Goal: Information Seeking & Learning: Learn about a topic

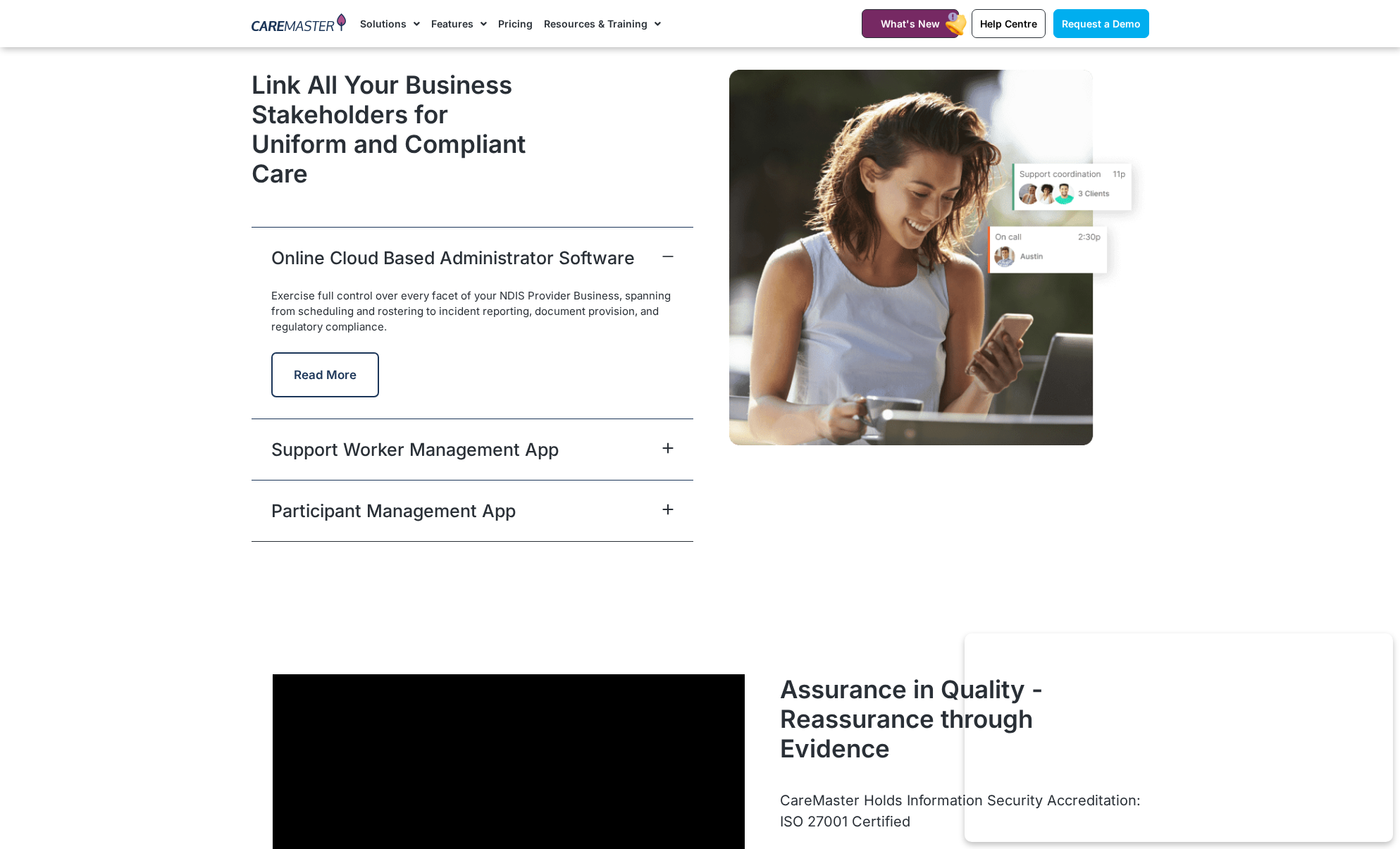
scroll to position [3443, 0]
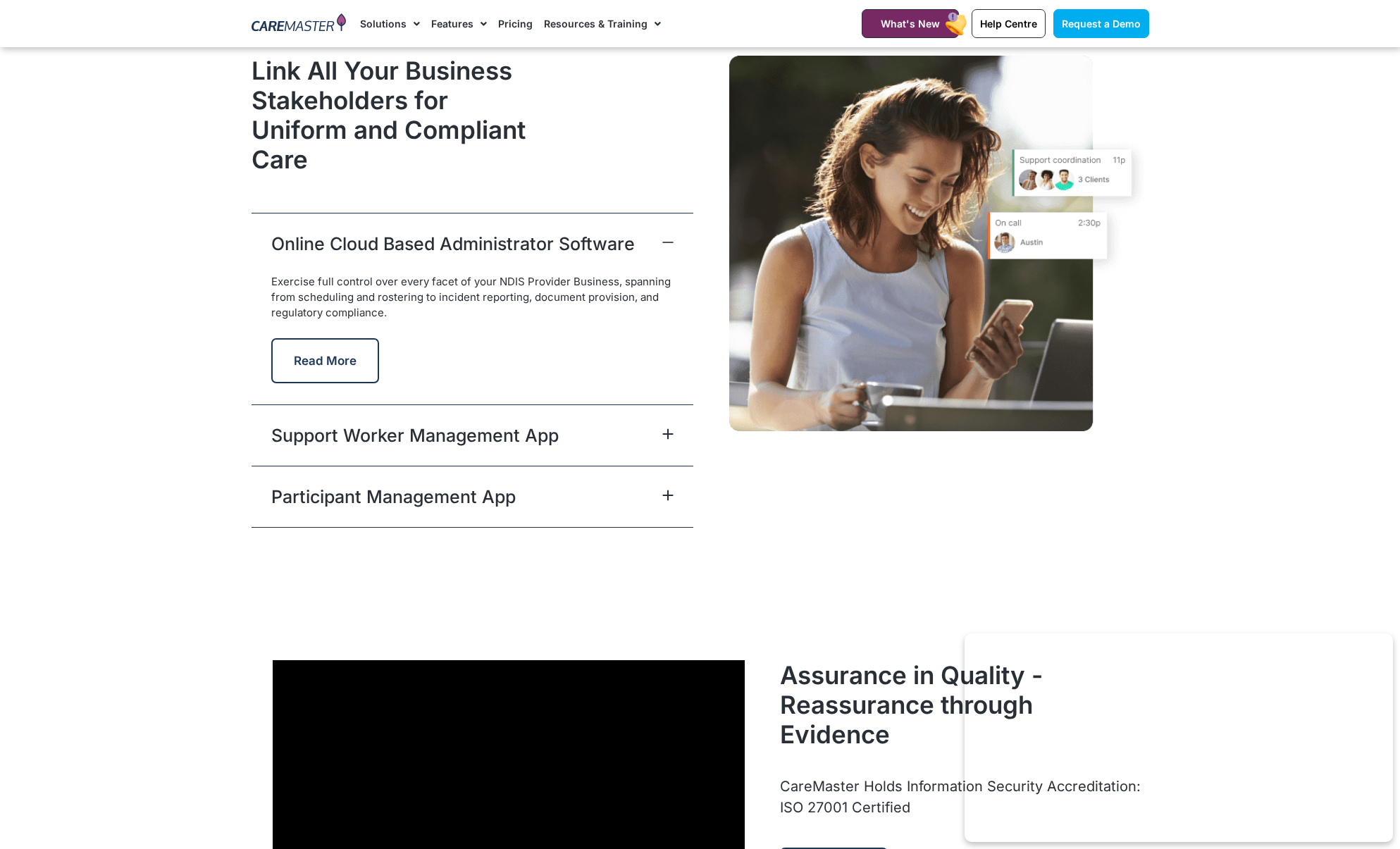
click at [532, 437] on link "Support Worker Management App" at bounding box center [414, 435] width 287 height 25
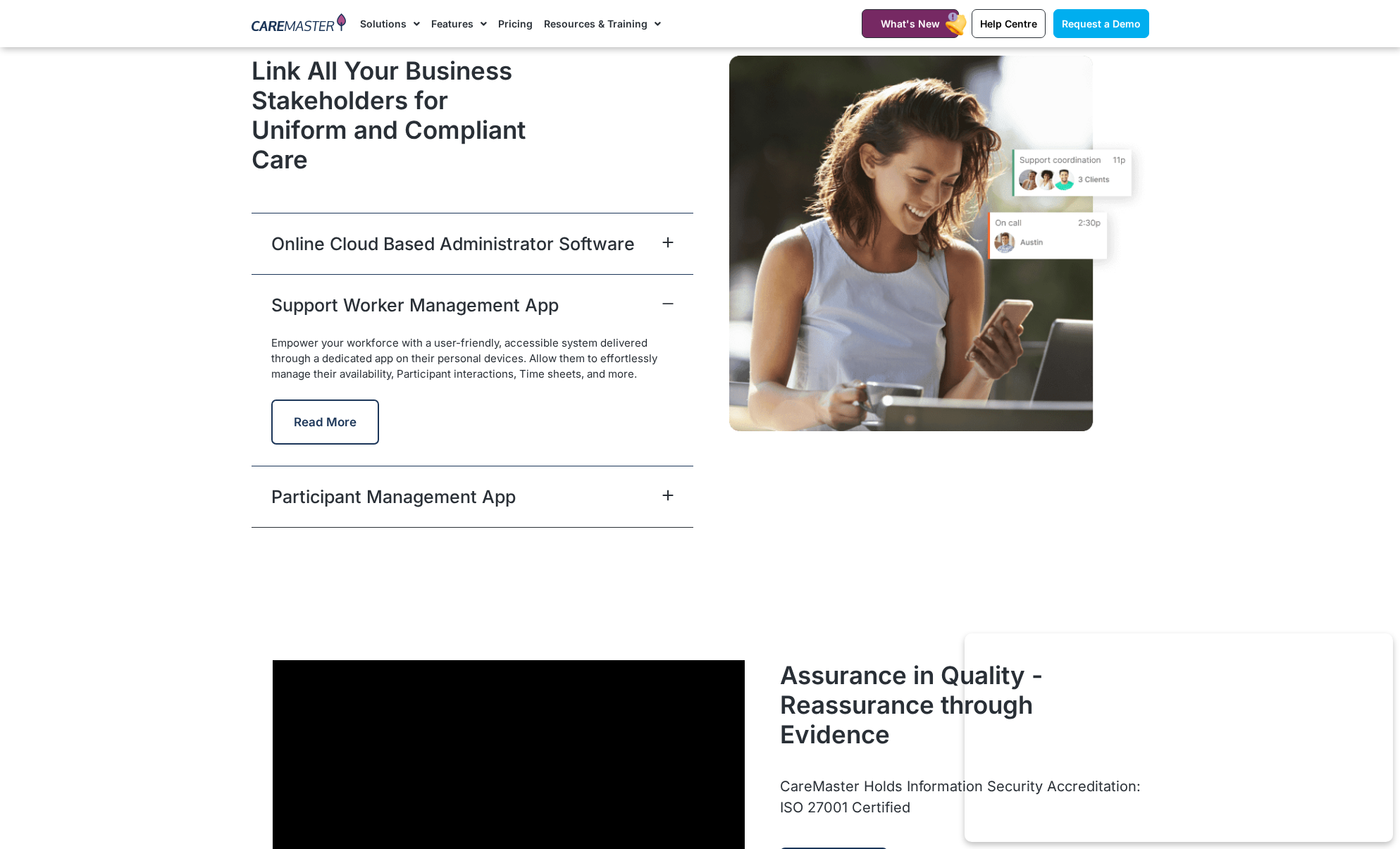
click at [593, 487] on div "Participant Management App" at bounding box center [472, 497] width 442 height 61
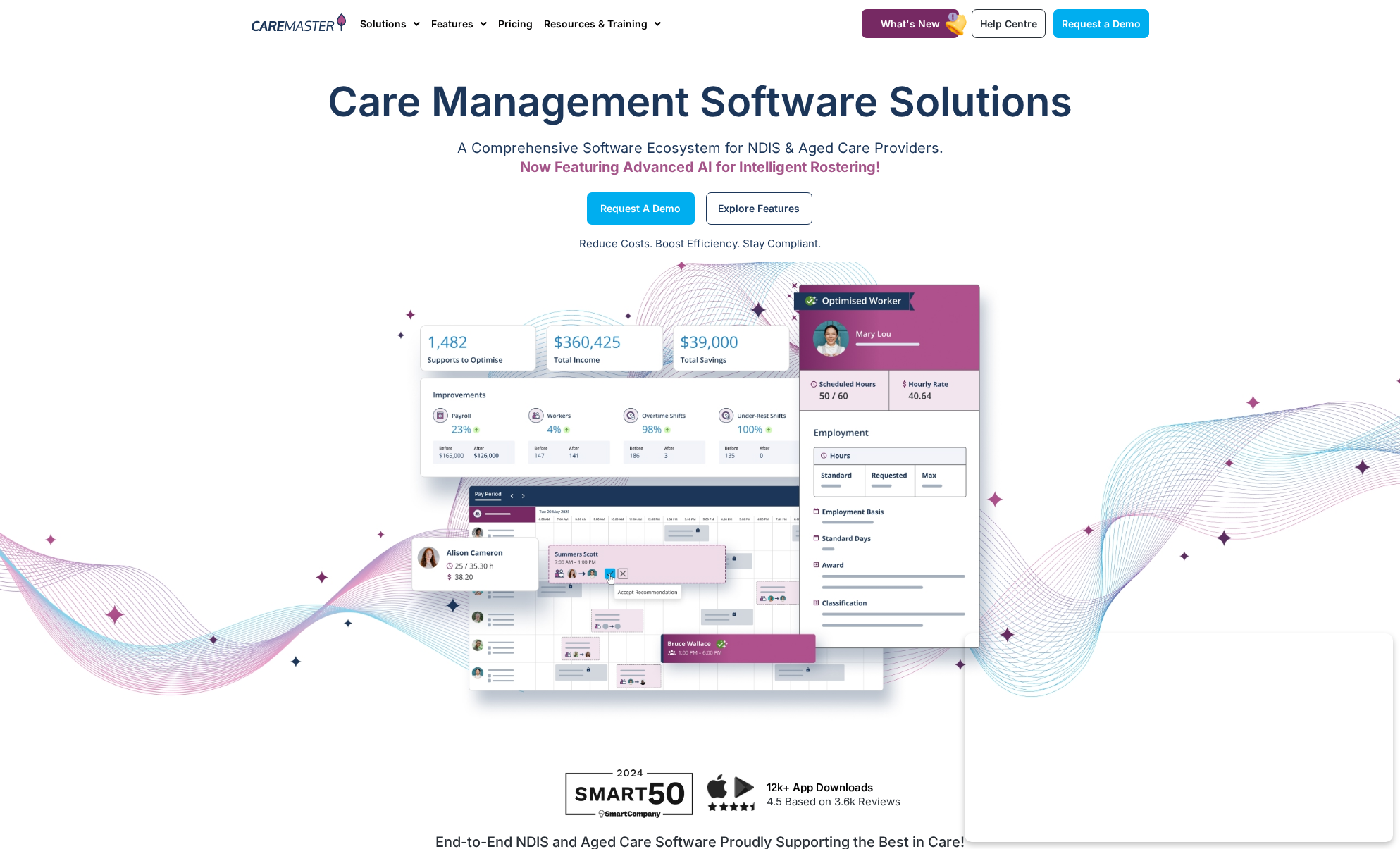
scroll to position [0, 0]
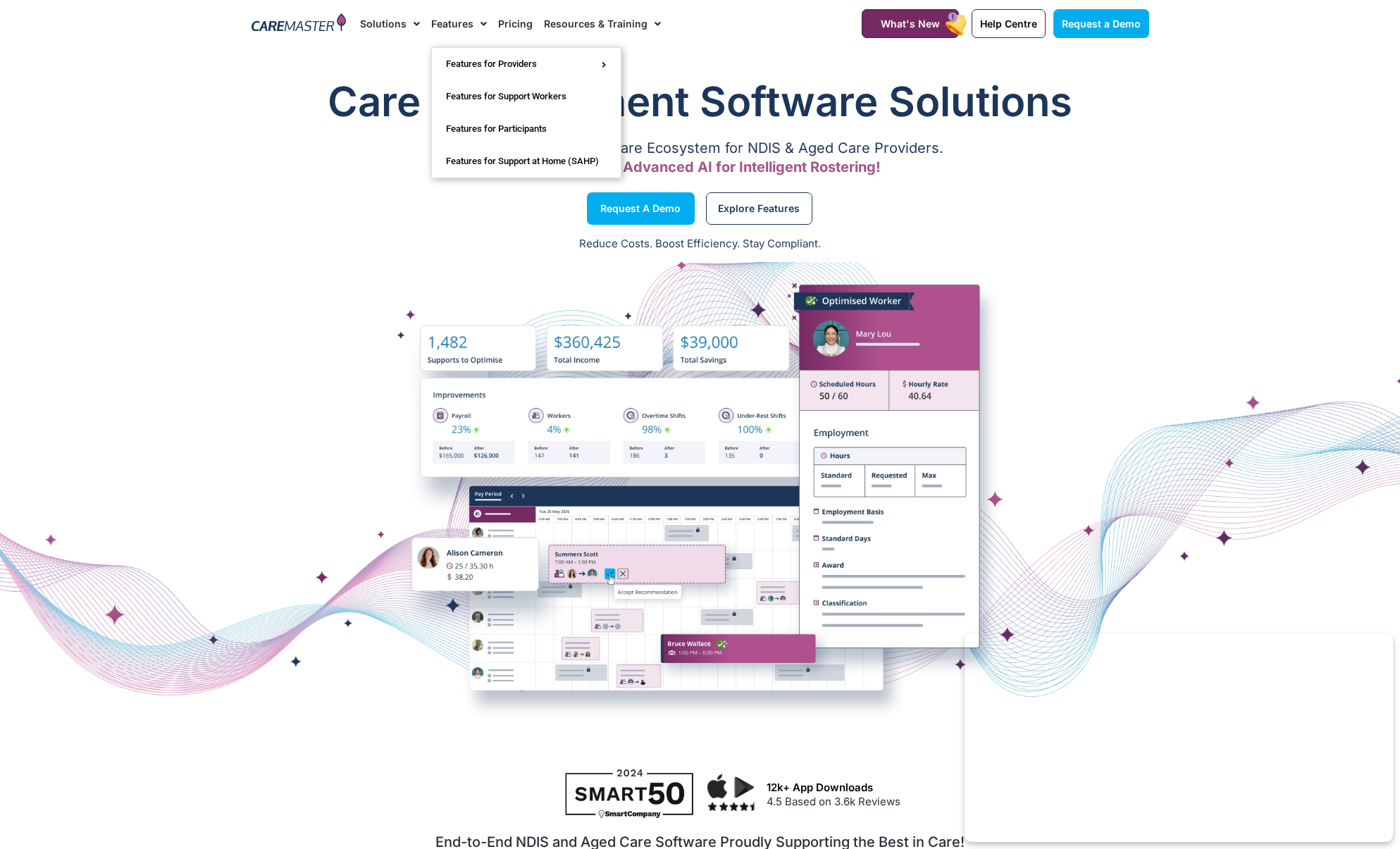
click at [512, 22] on link "Pricing" at bounding box center [514, 24] width 34 height 47
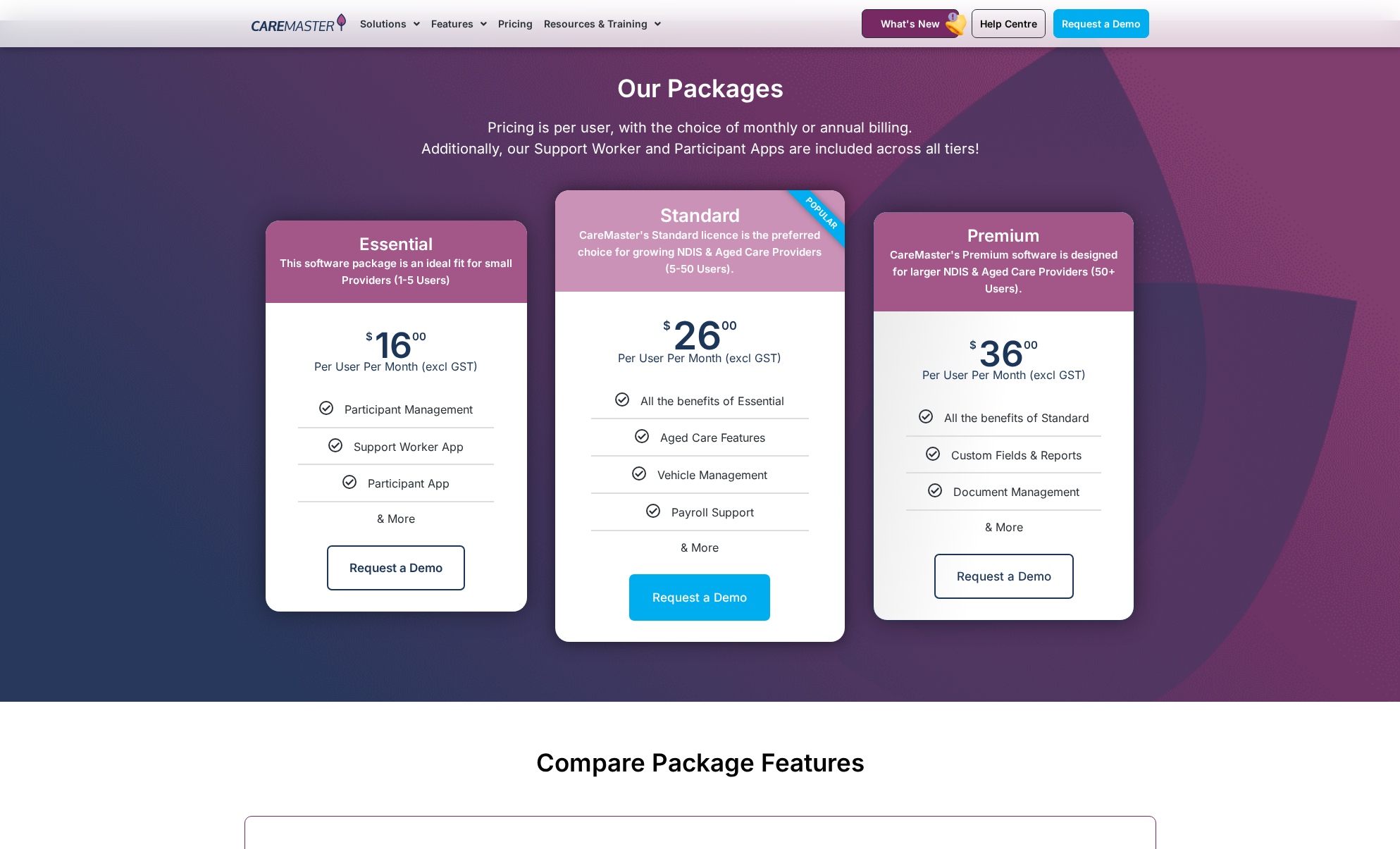
scroll to position [641, 0]
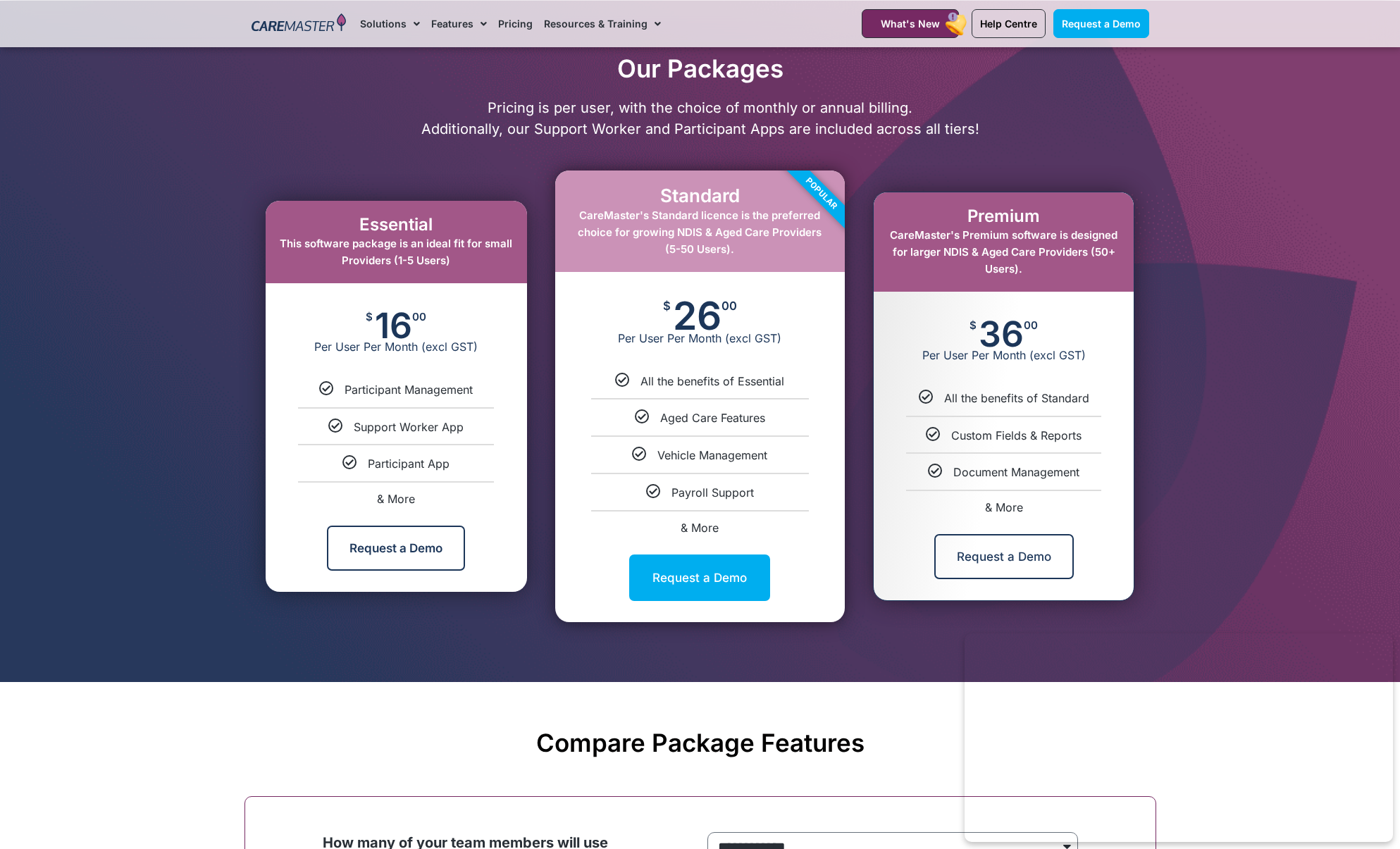
click at [706, 525] on span "& More" at bounding box center [699, 528] width 38 height 14
select select "****"
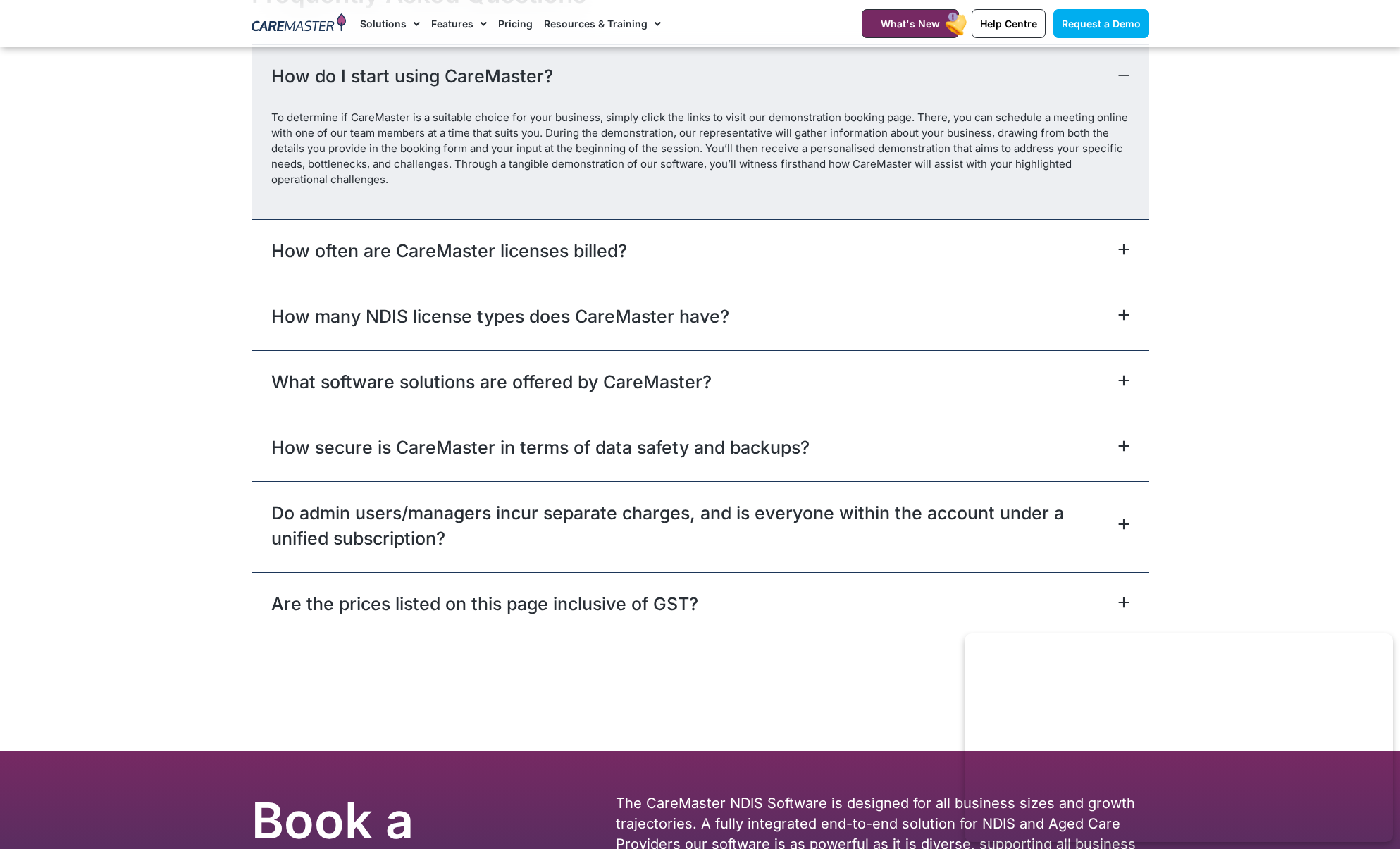
scroll to position [6261, 0]
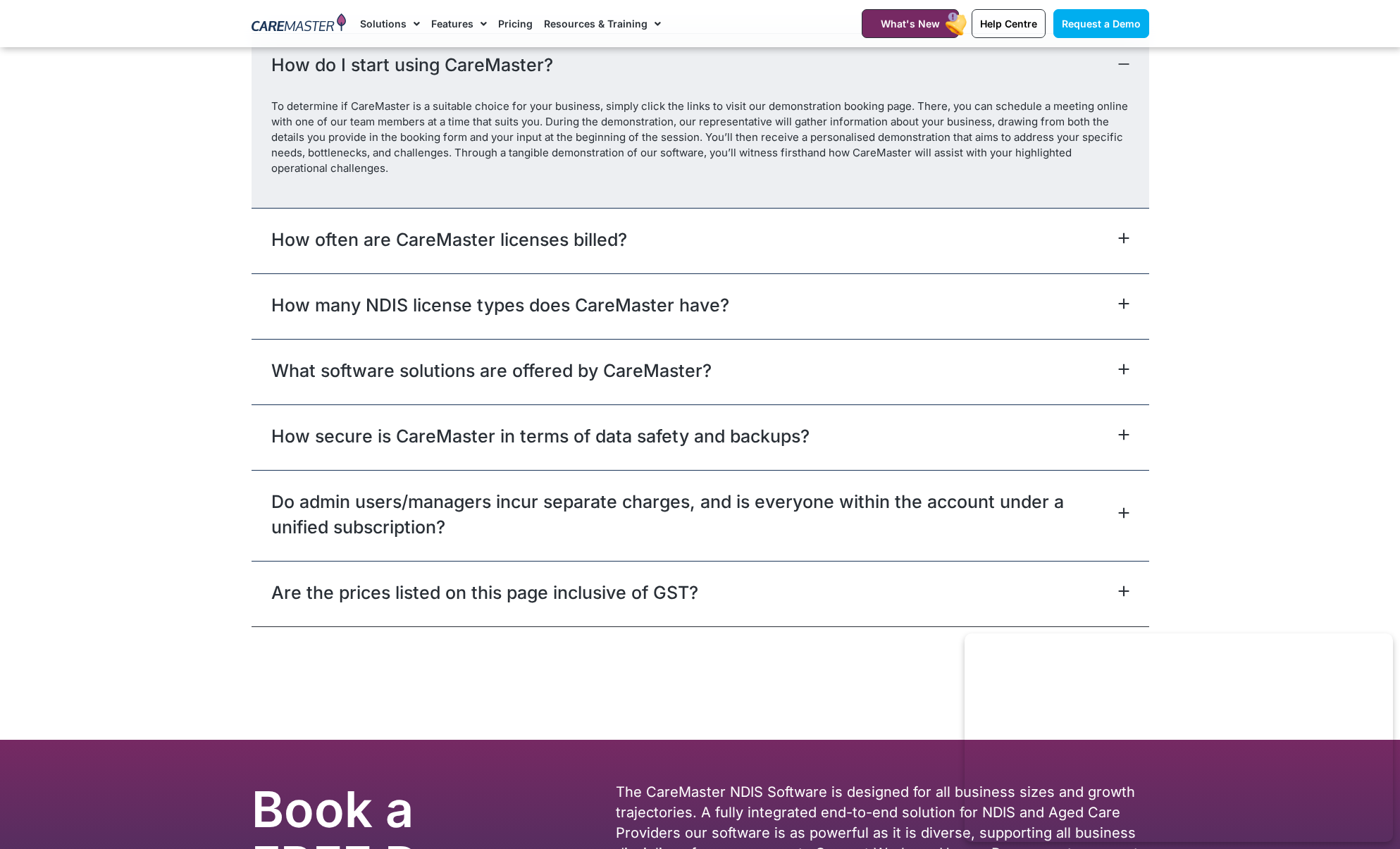
click at [528, 227] on link "How often are CareMaster licenses billed?" at bounding box center [449, 239] width 355 height 25
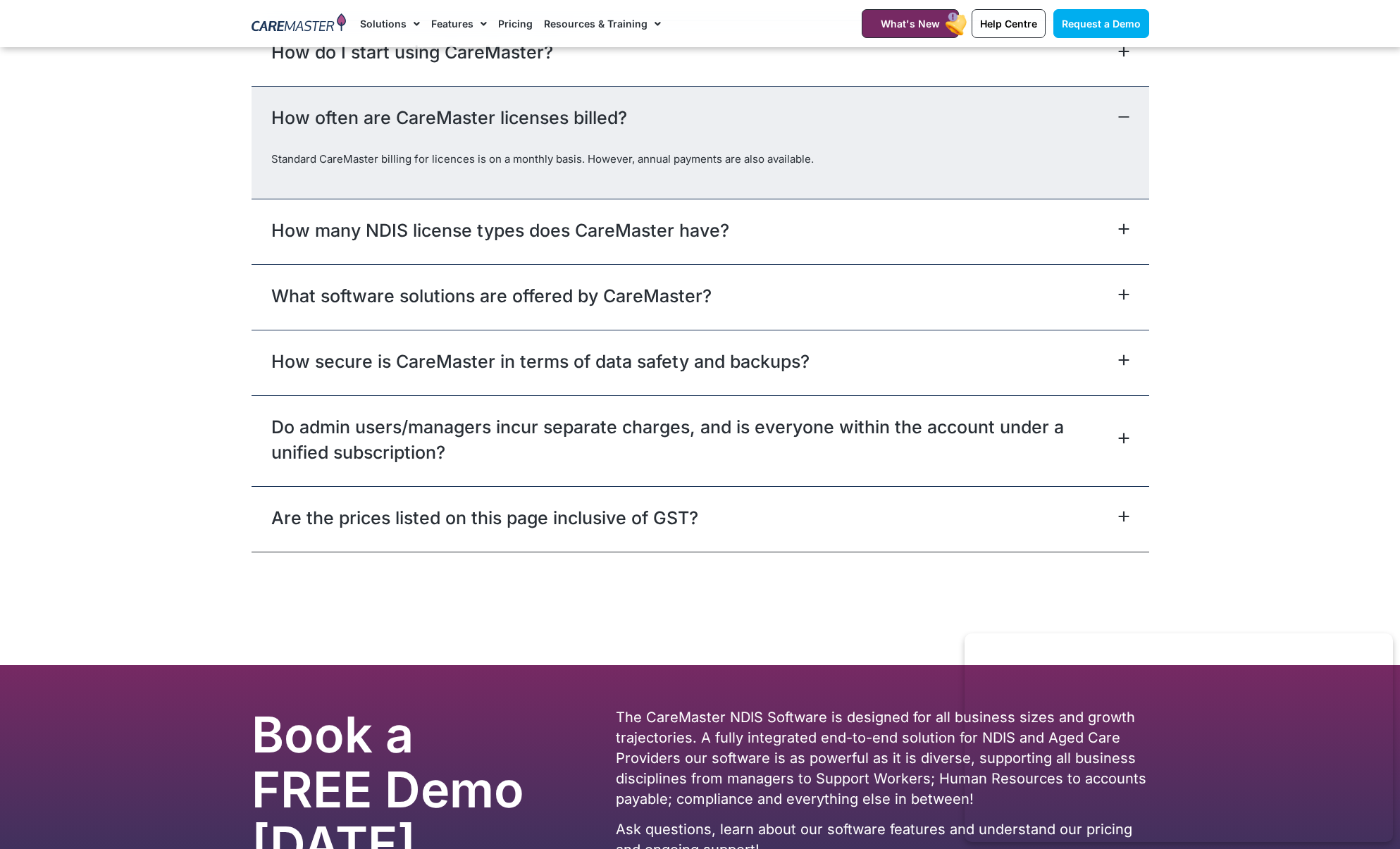
scroll to position [6234, 0]
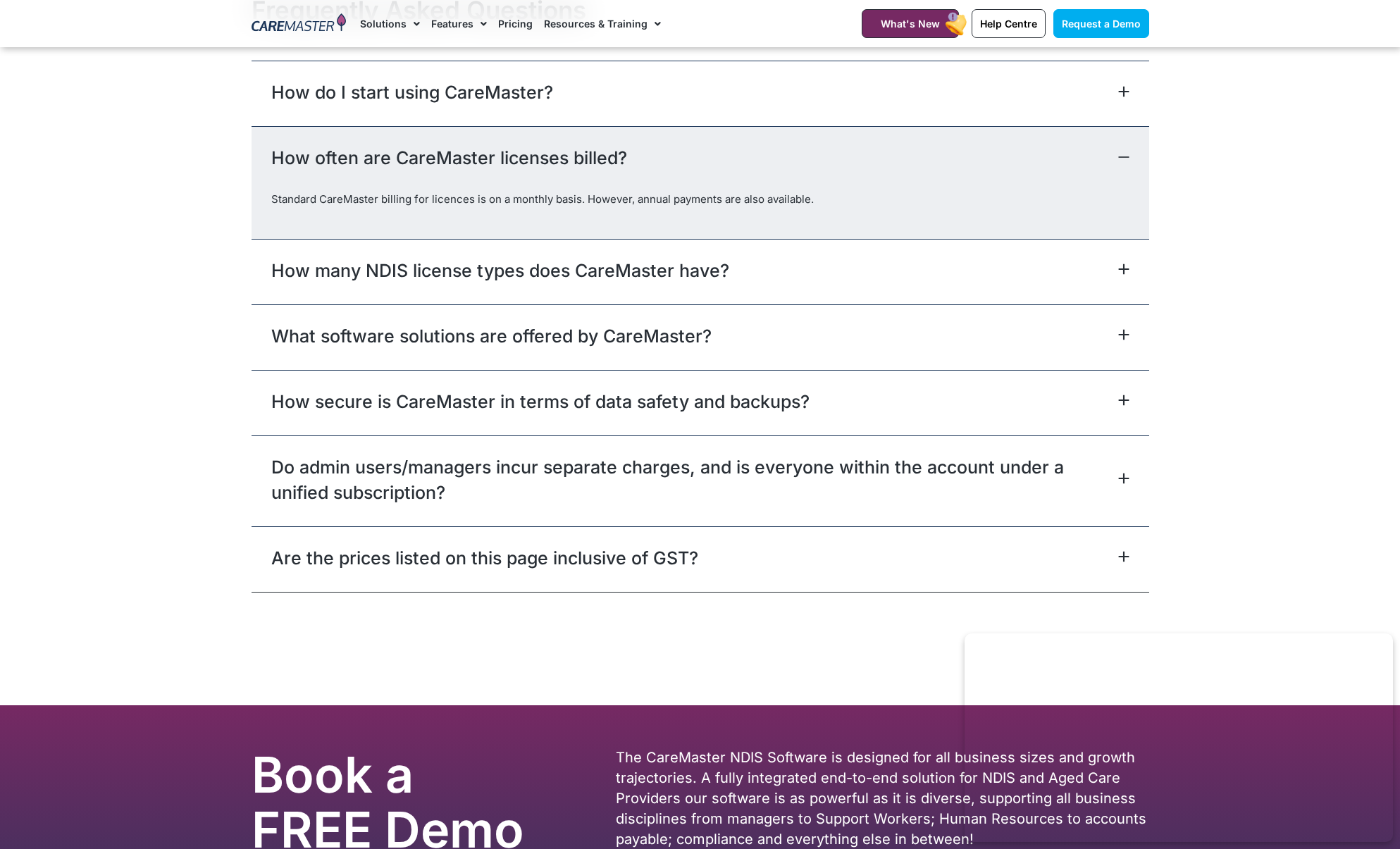
click at [539, 258] on link "How many NDIS license types does CareMaster have?" at bounding box center [500, 270] width 458 height 25
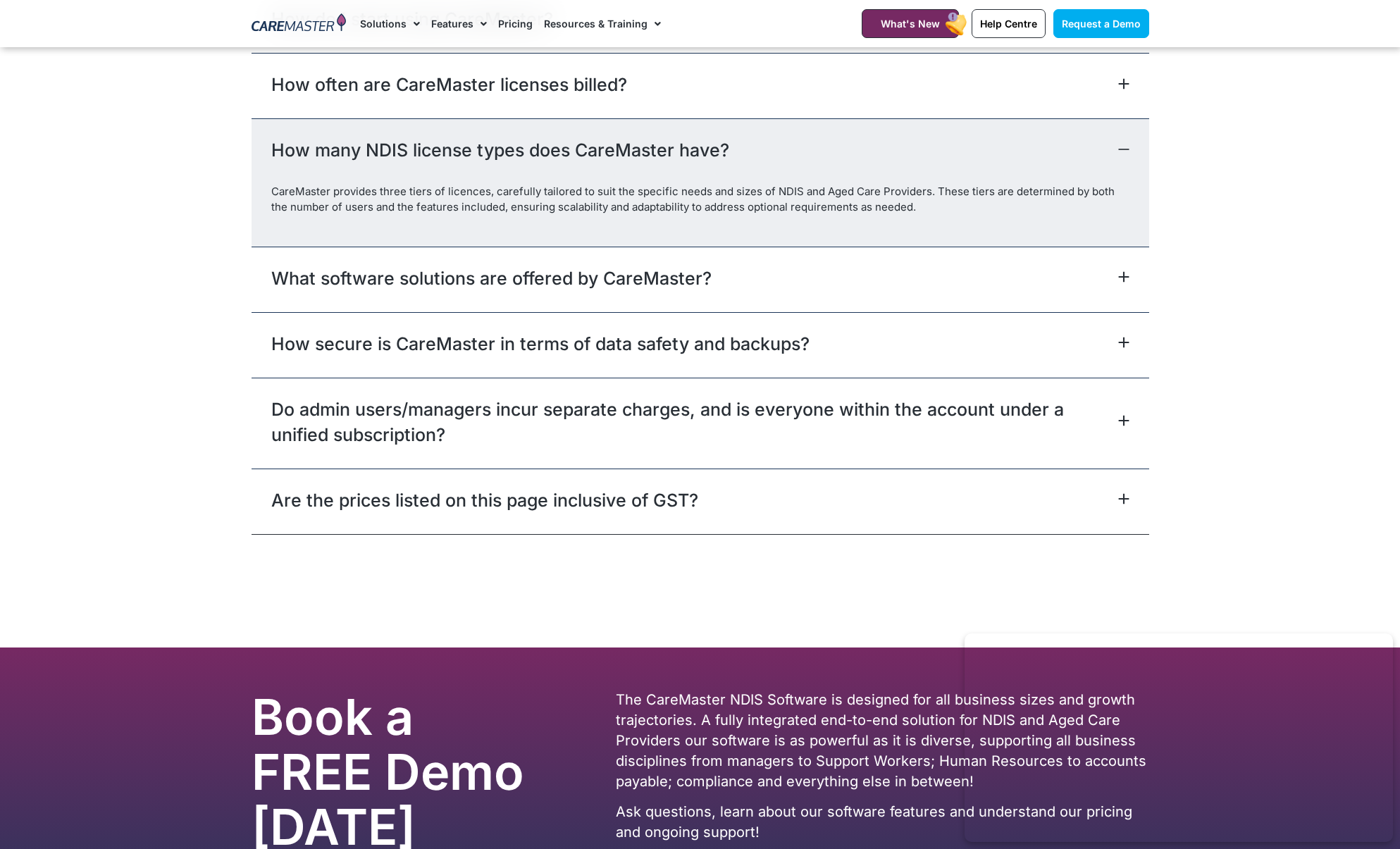
scroll to position [6314, 0]
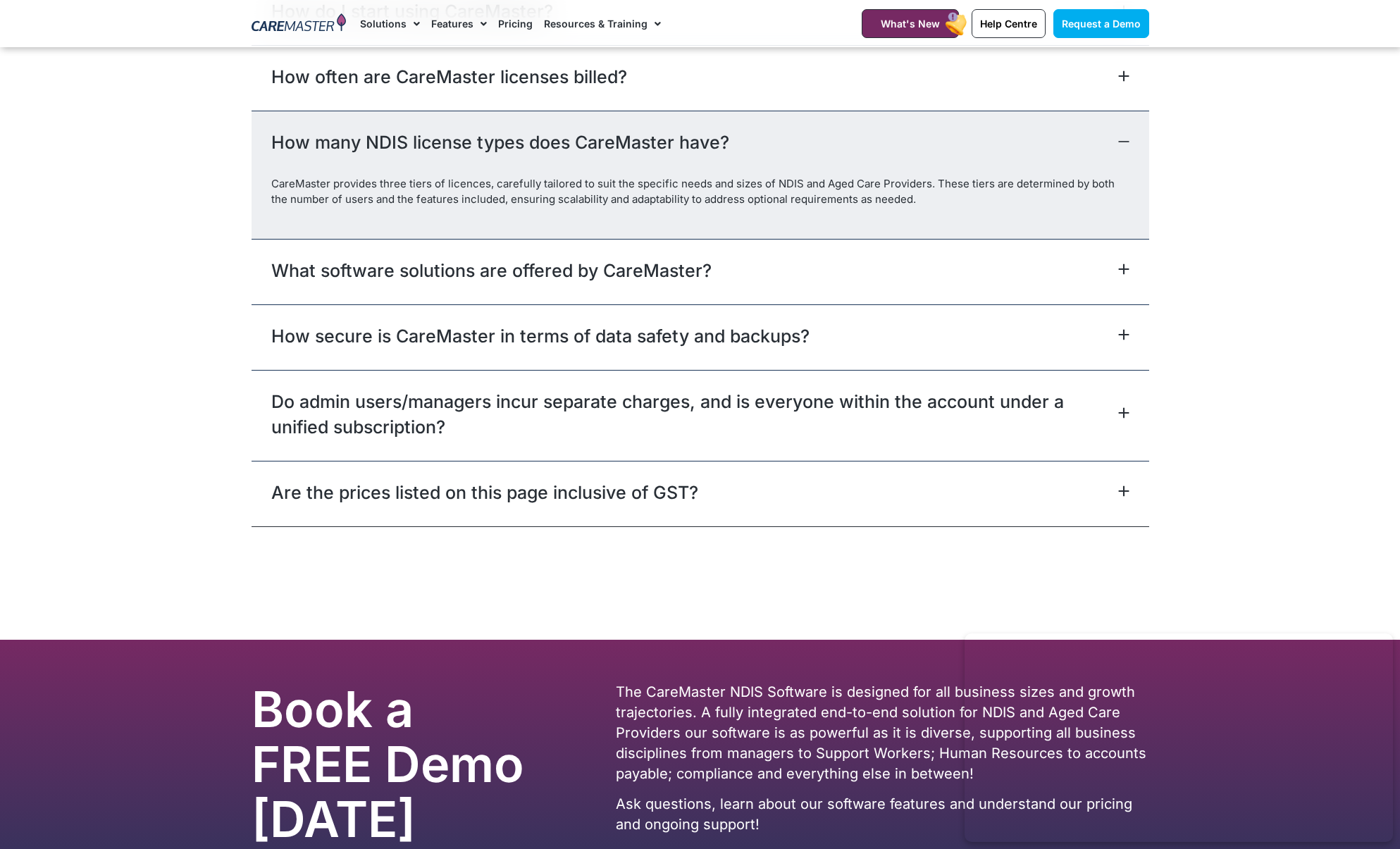
click at [535, 258] on link "What software solutions are offered by CareMaster?" at bounding box center [492, 270] width 441 height 25
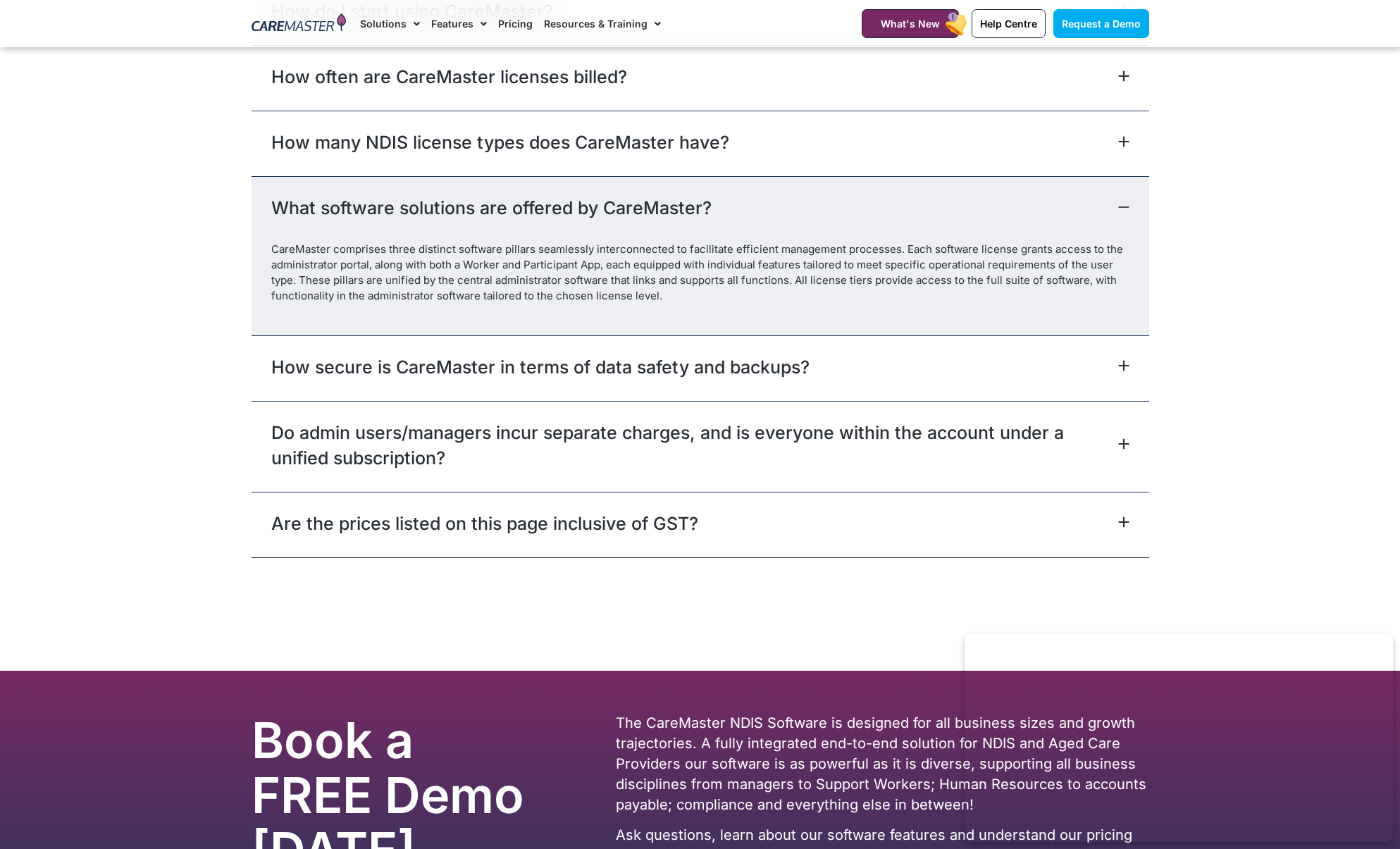
click at [566, 335] on div "How secure is CareMaster in terms of data safety and backups?" at bounding box center [700, 368] width 898 height 66
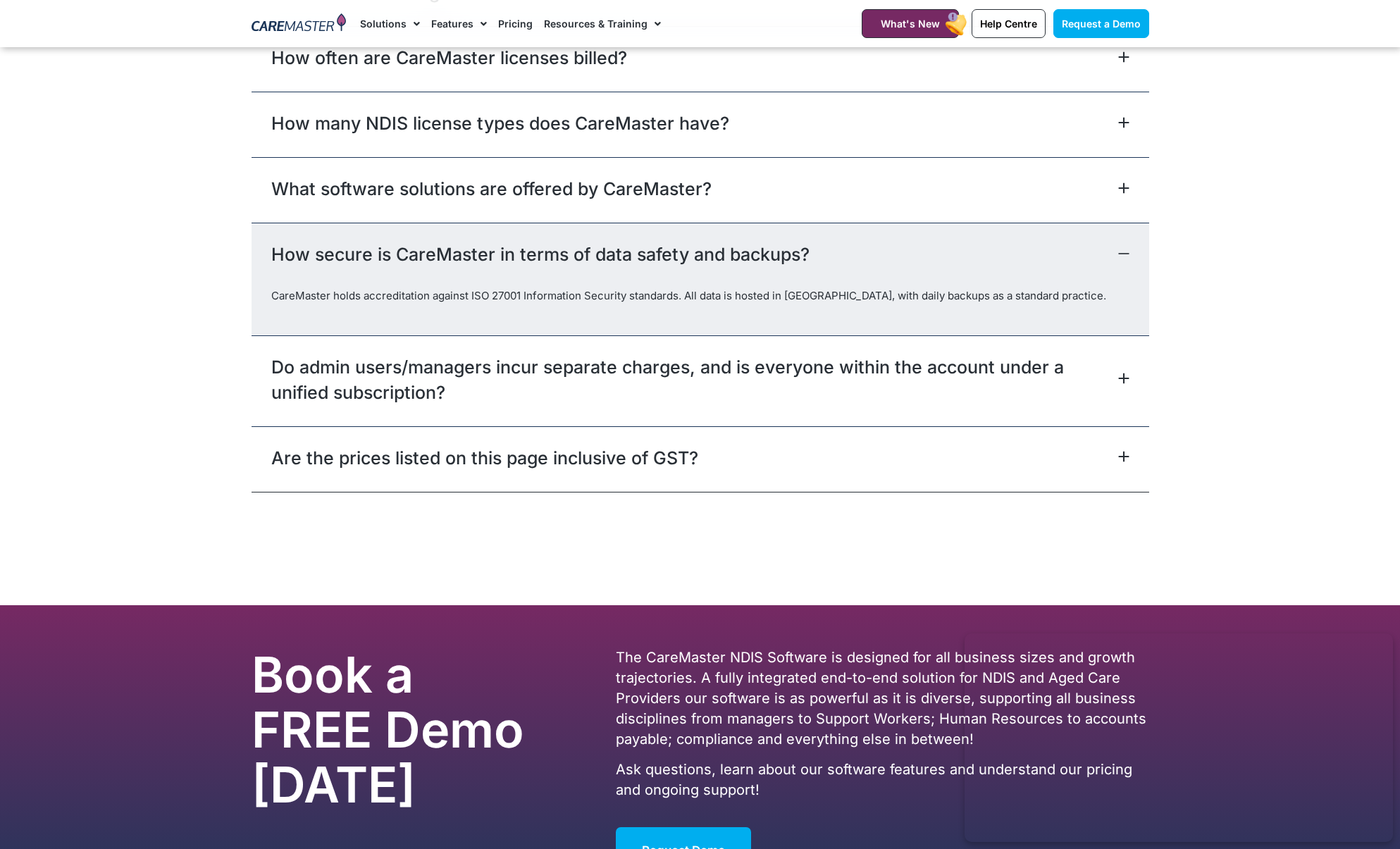
scroll to position [6343, 0]
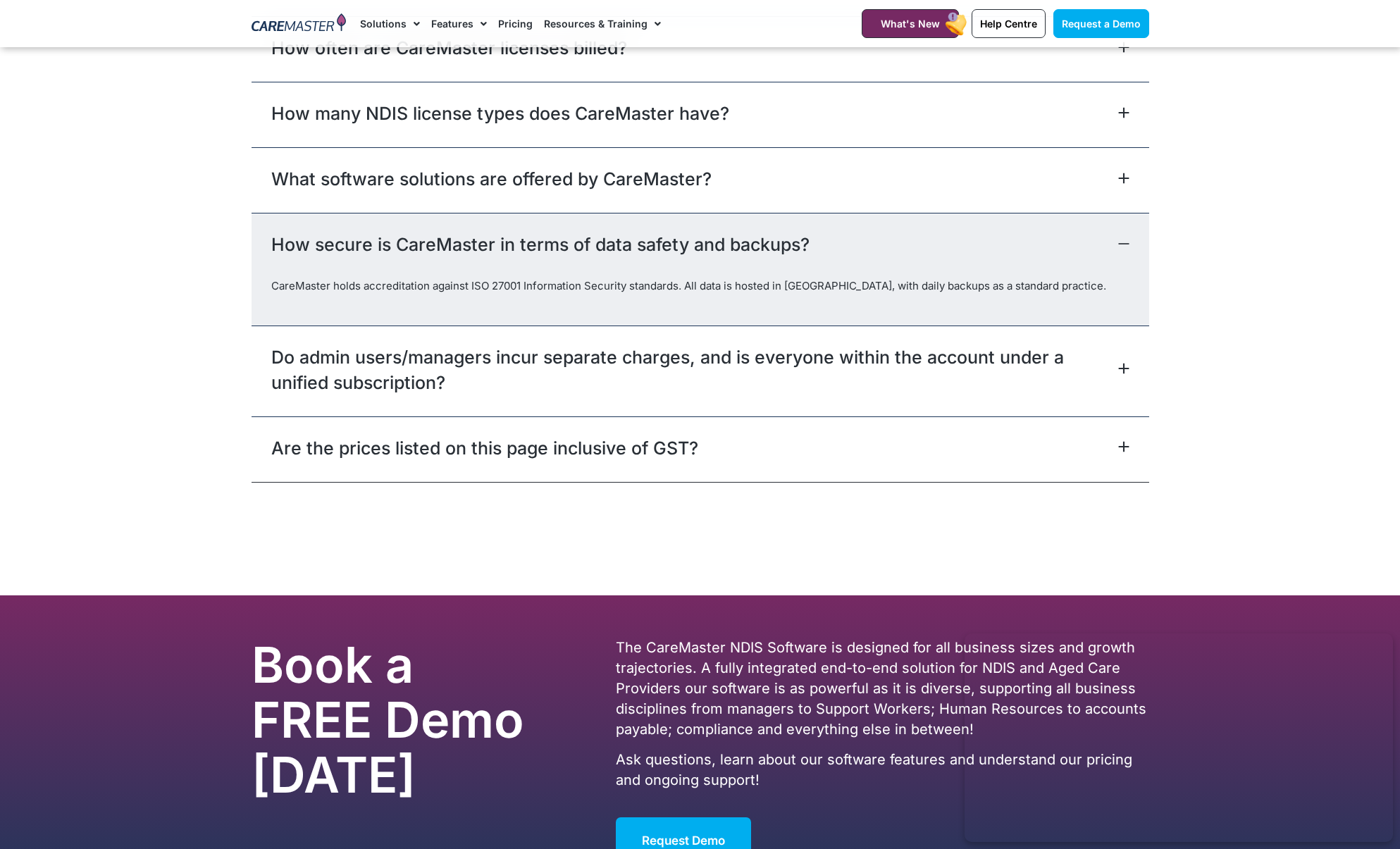
click at [567, 344] on link "Do admin users/managers incur separate charges, and is everyone within the acco…" at bounding box center [693, 370] width 844 height 51
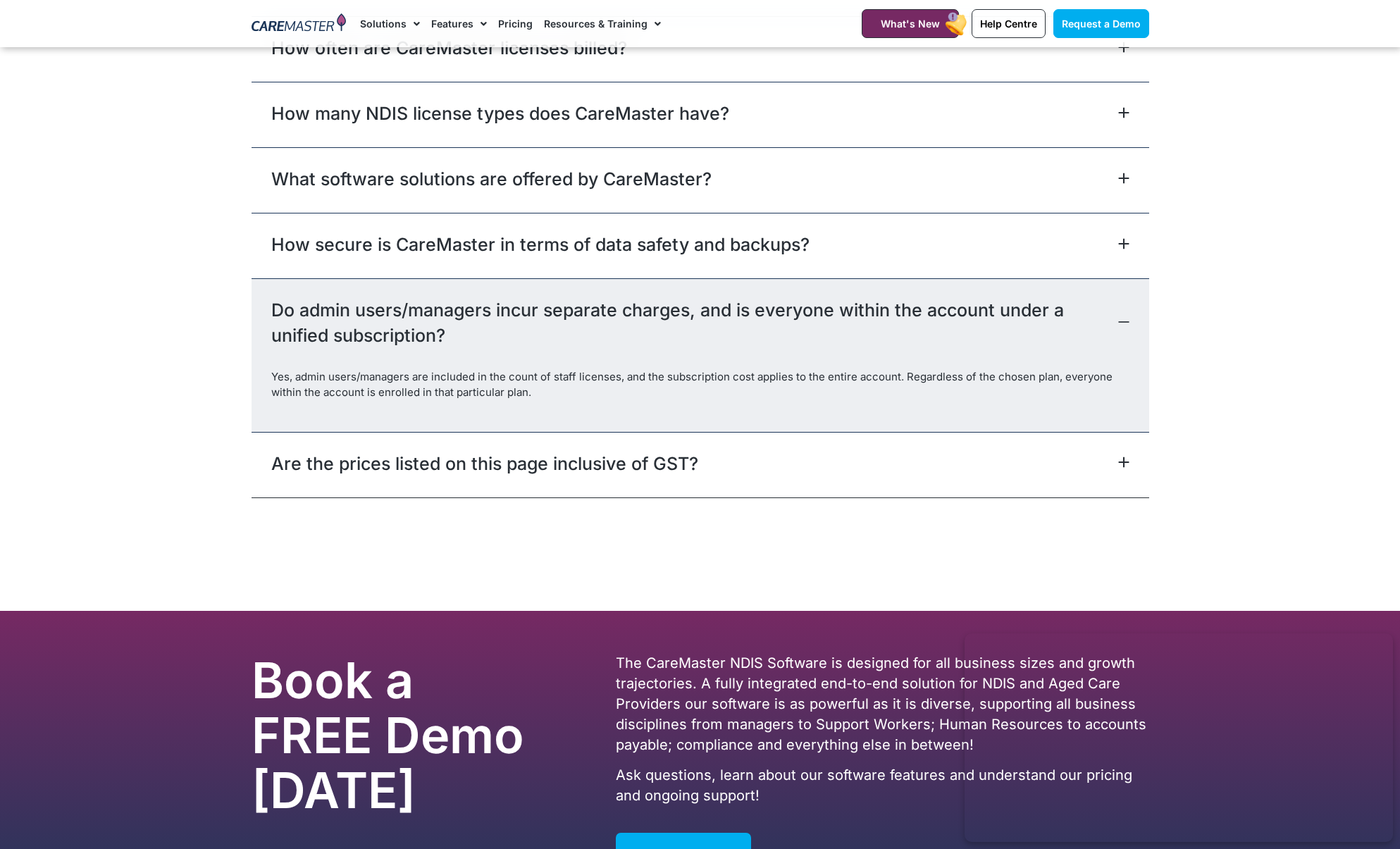
click at [586, 451] on link "Are the prices listed on this page inclusive of GST?" at bounding box center [485, 464] width 427 height 25
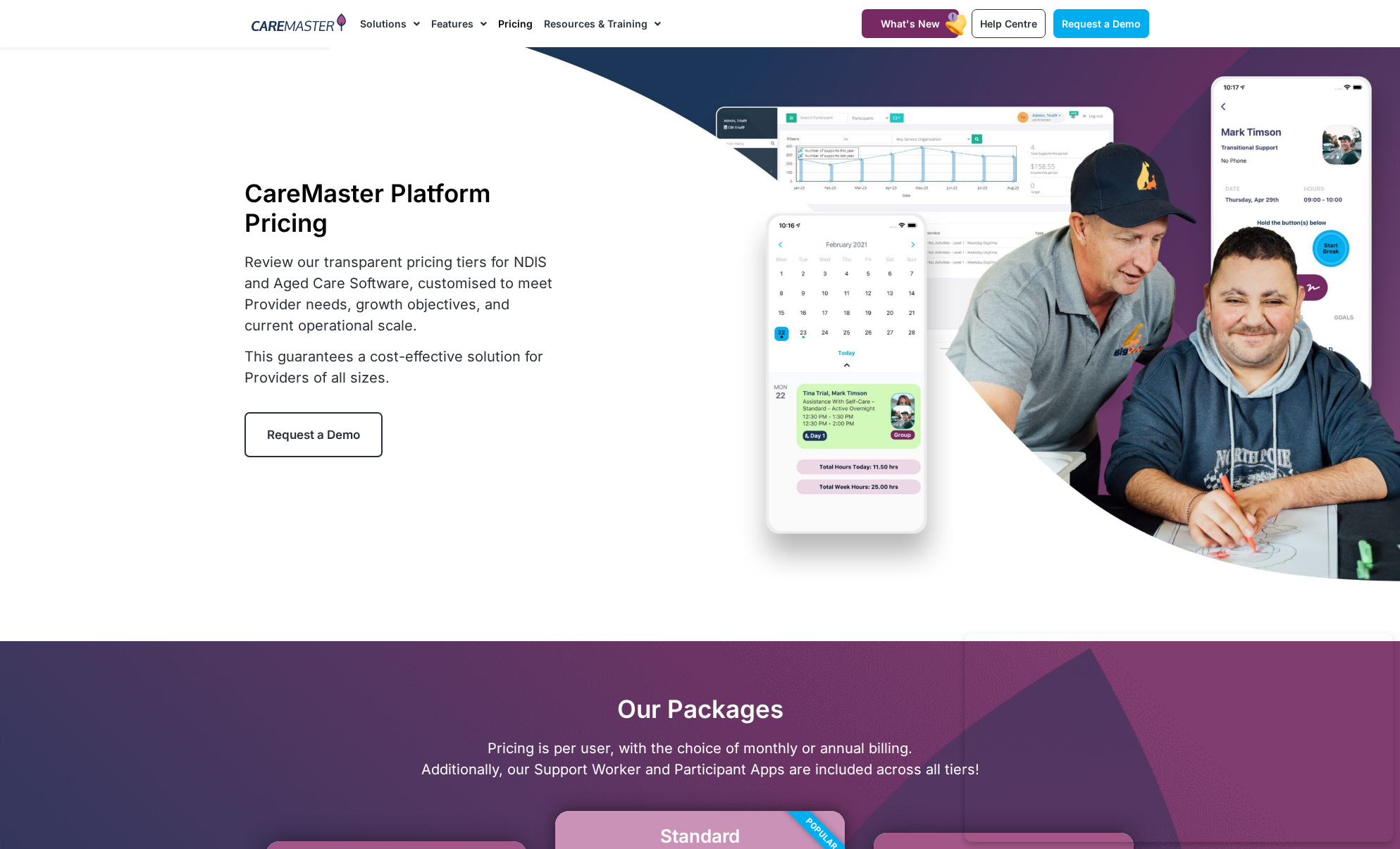
scroll to position [0, 0]
click at [580, 22] on link "Resources & Training" at bounding box center [602, 24] width 117 height 47
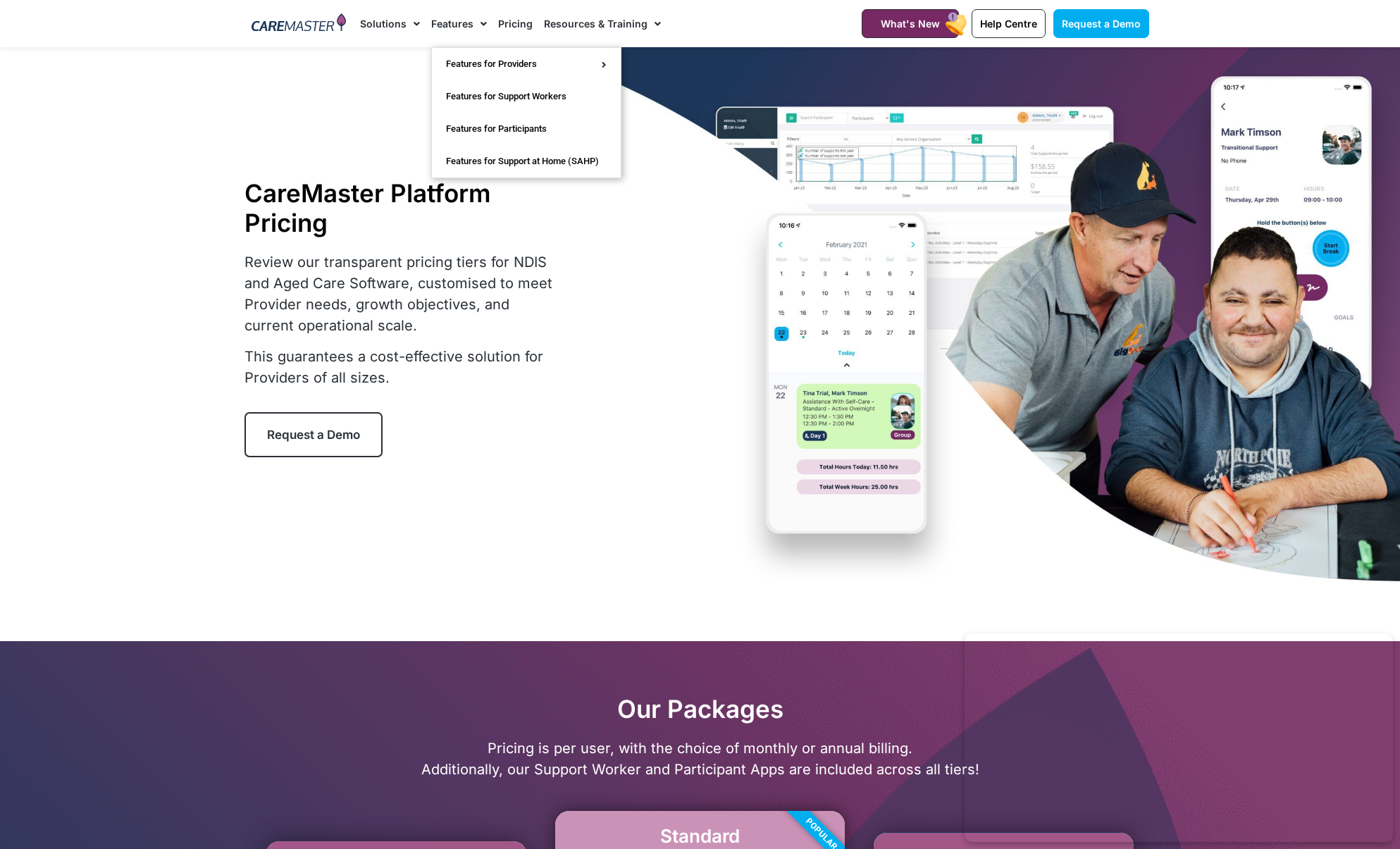
click at [416, 22] on span "Menu" at bounding box center [413, 24] width 13 height 24
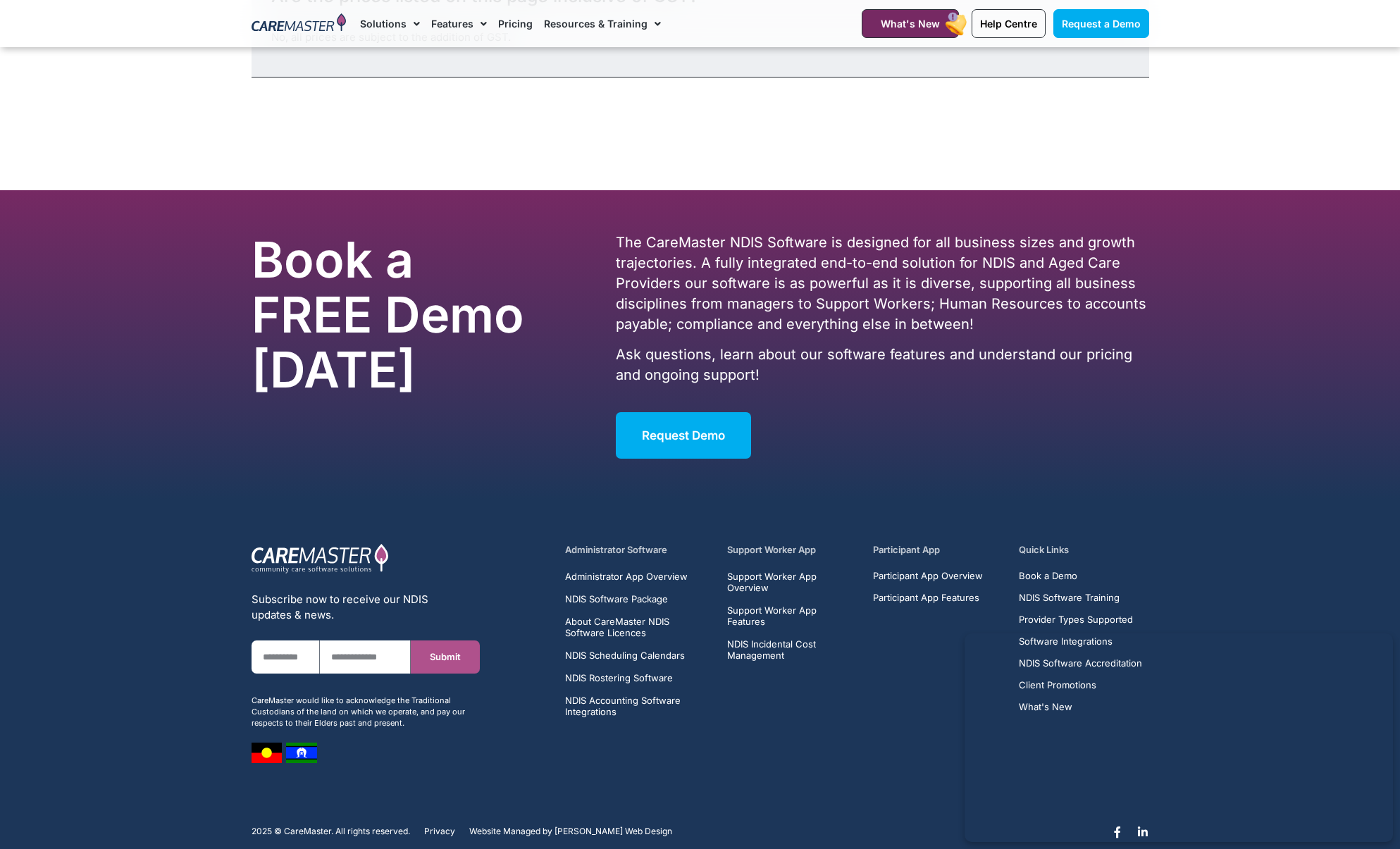
scroll to position [6748, 0]
click at [594, 827] on span "[PERSON_NAME] Web Design" at bounding box center [614, 831] width 118 height 10
